Goal: Information Seeking & Learning: Learn about a topic

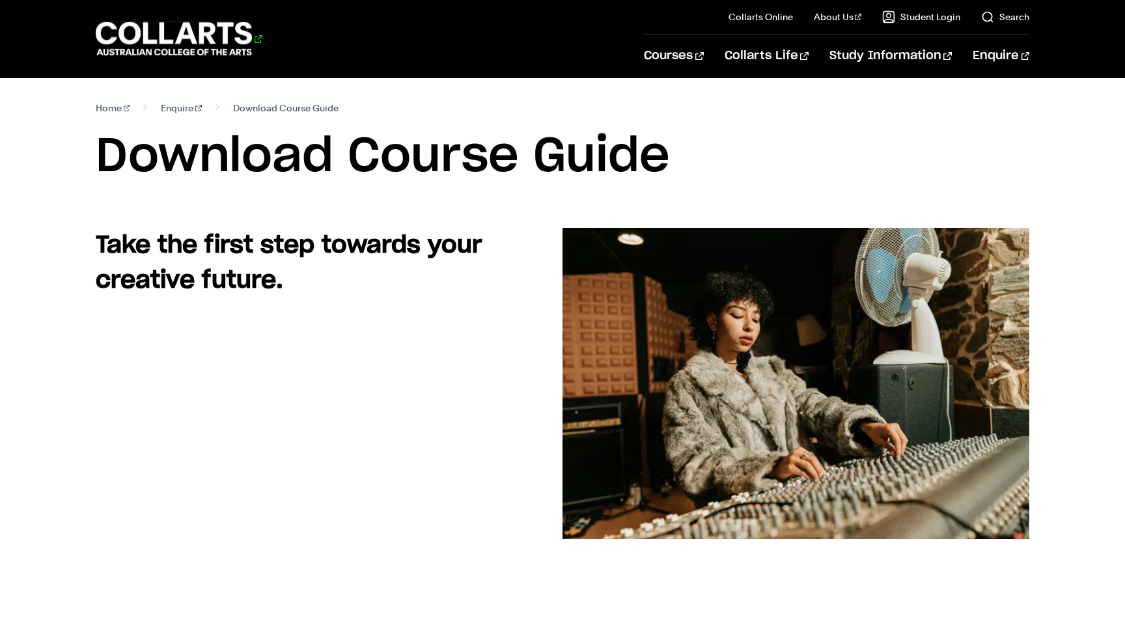
click at [167, 38] on 1 "Go to homepage" at bounding box center [174, 39] width 157 height 34
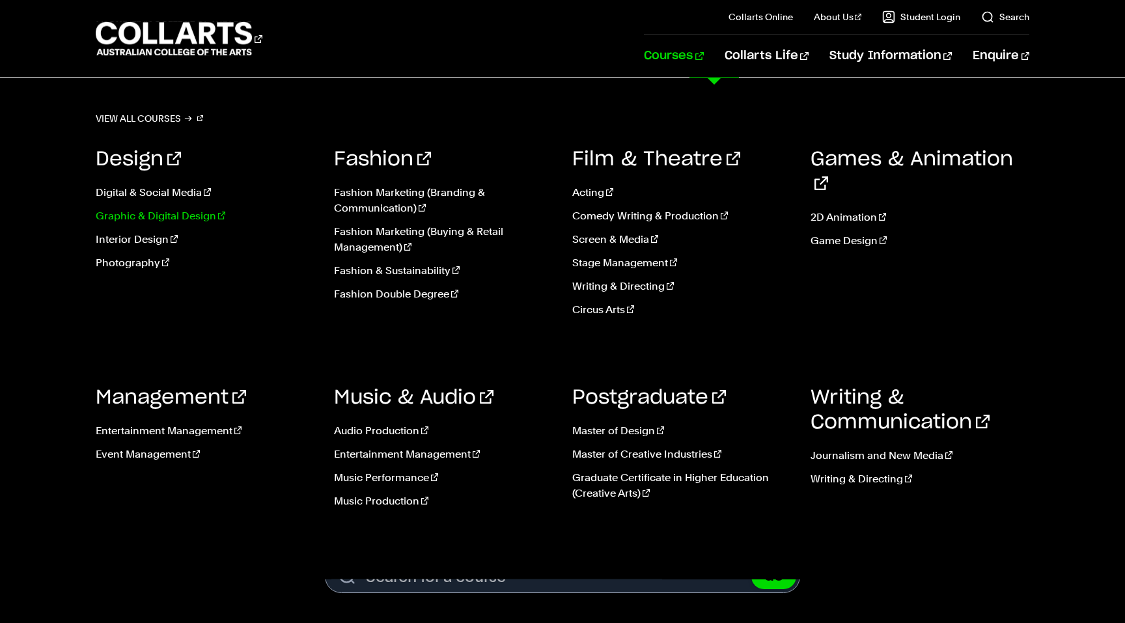
click at [147, 215] on link "Graphic & Digital Design" at bounding box center [205, 216] width 219 height 16
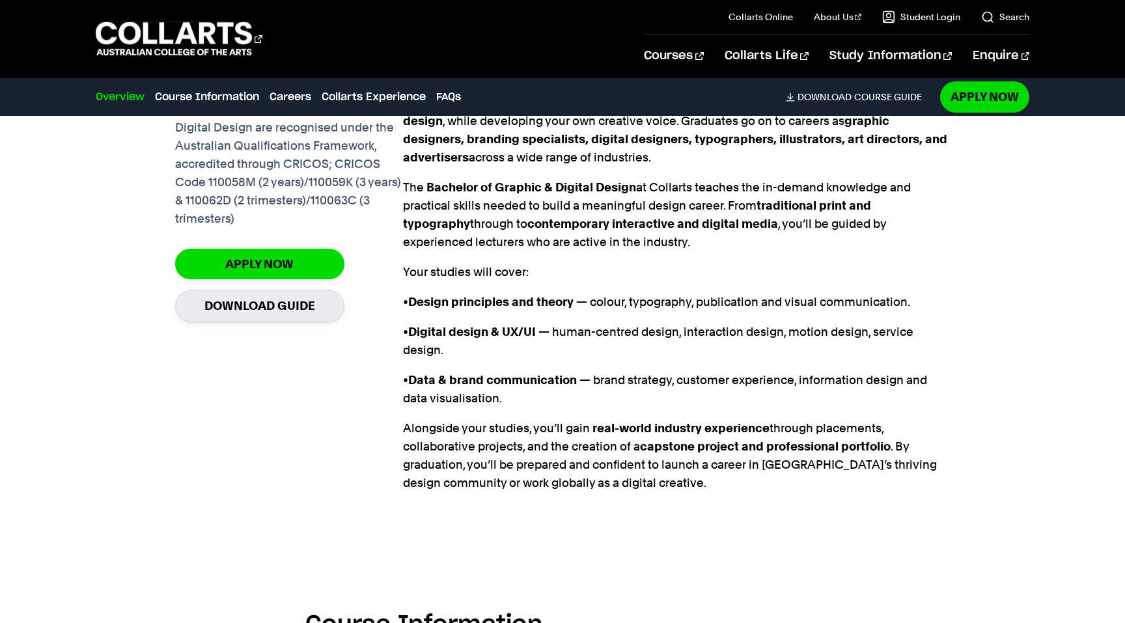
scroll to position [1080, 0]
